Goal: Task Accomplishment & Management: Use online tool/utility

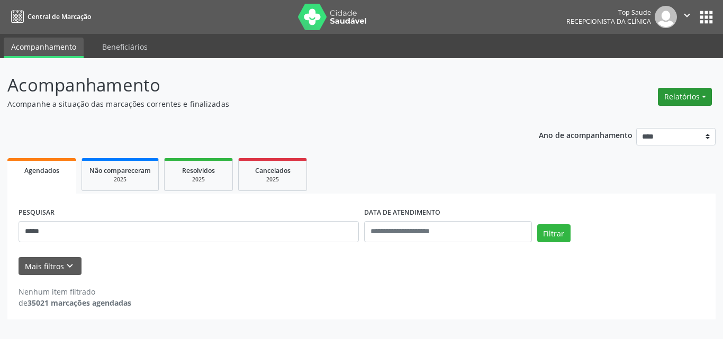
click at [671, 99] on button "Relatórios" at bounding box center [685, 97] width 54 height 18
click at [635, 122] on link "Agendamentos" at bounding box center [656, 119] width 114 height 15
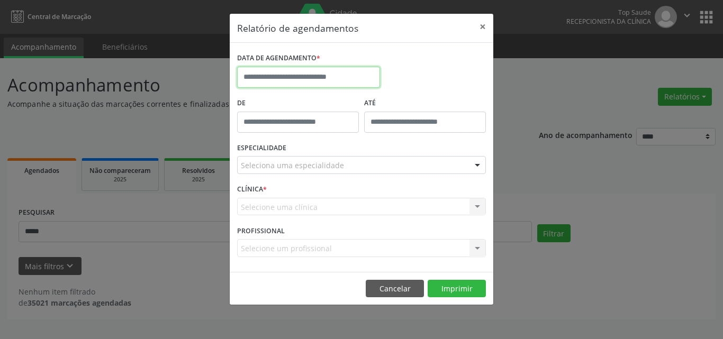
click at [353, 82] on input "text" at bounding box center [308, 77] width 143 height 21
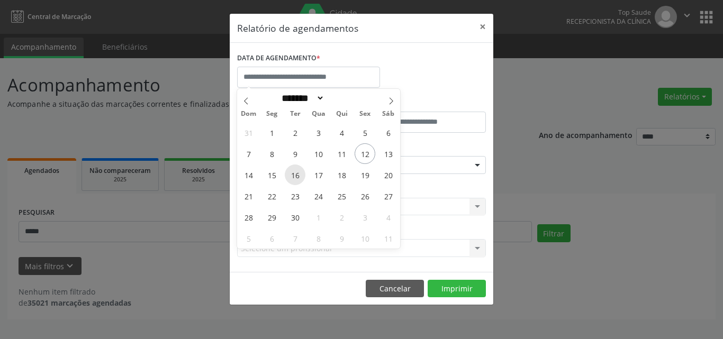
click at [298, 175] on span "16" at bounding box center [295, 175] width 21 height 21
type input "**********"
click at [298, 174] on span "16" at bounding box center [295, 175] width 21 height 21
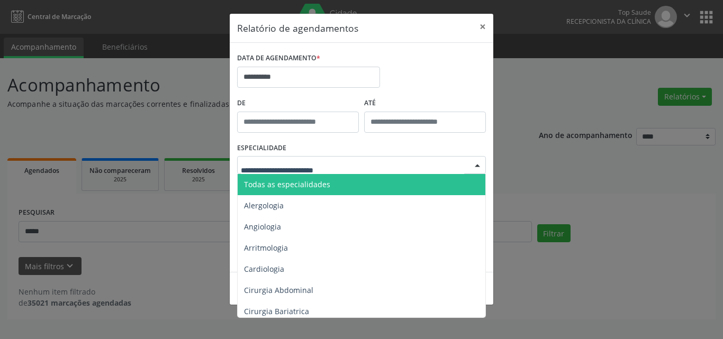
click at [368, 162] on div at bounding box center [361, 165] width 249 height 18
click at [356, 186] on span "Todas as especialidades" at bounding box center [362, 184] width 249 height 21
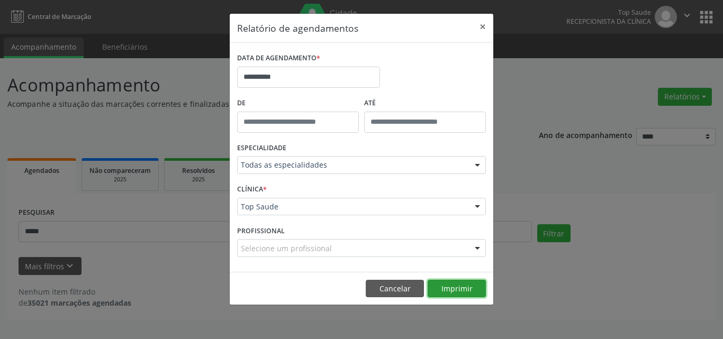
click at [465, 294] on button "Imprimir" at bounding box center [457, 289] width 58 height 18
click at [402, 287] on button "Cancelar" at bounding box center [395, 289] width 58 height 18
